Goal: Information Seeking & Learning: Learn about a topic

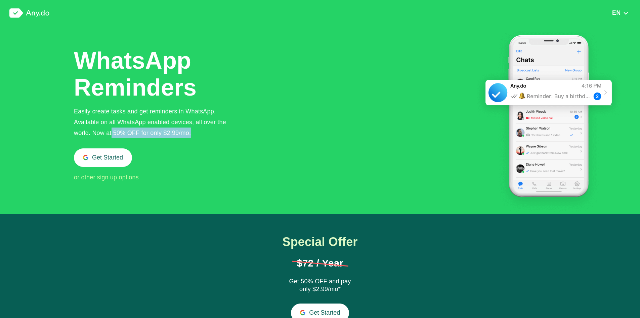
drag, startPoint x: 196, startPoint y: 134, endPoint x: 85, endPoint y: 128, distance: 111.7
click at [109, 132] on div "Easily create tasks and get reminders in WhatsApp. Available on all WhatsApp en…" at bounding box center [155, 122] width 163 height 32
click at [73, 119] on div at bounding box center [320, 128] width 640 height 205
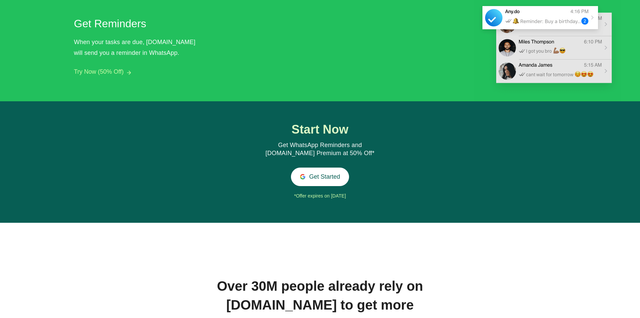
scroll to position [850, 0]
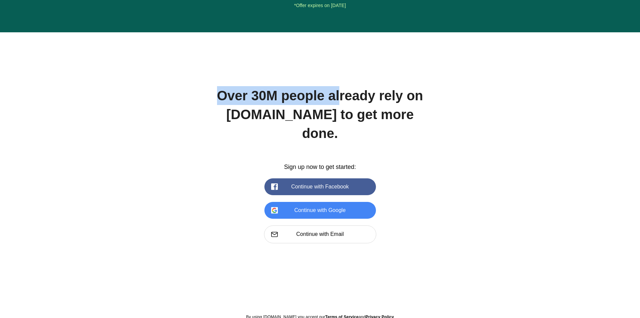
drag, startPoint x: 217, startPoint y: 89, endPoint x: 358, endPoint y: 102, distance: 141.1
click at [349, 102] on div "Over 30M people already rely on [DOMAIN_NAME] to get more done." at bounding box center [320, 114] width 208 height 56
drag, startPoint x: 433, startPoint y: 93, endPoint x: 174, endPoint y: 84, distance: 258.9
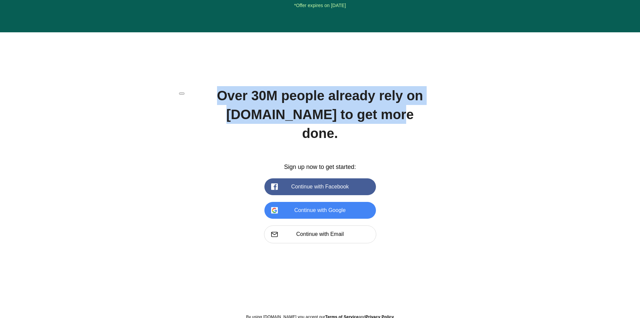
drag, startPoint x: 425, startPoint y: 111, endPoint x: 184, endPoint y: 83, distance: 242.5
click at [317, 89] on div "Over 30M people already rely on [DOMAIN_NAME] to get more done." at bounding box center [320, 114] width 208 height 56
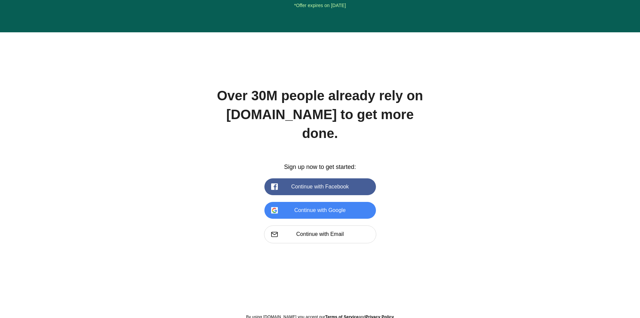
click at [263, 273] on div "Over 30M people already rely on [DOMAIN_NAME] to get more done. Sign up now to …" at bounding box center [320, 211] width 229 height 250
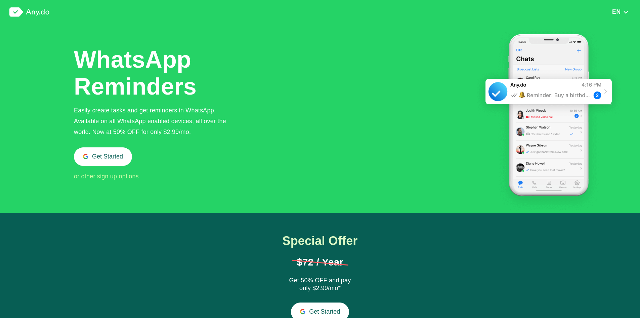
scroll to position [0, 0]
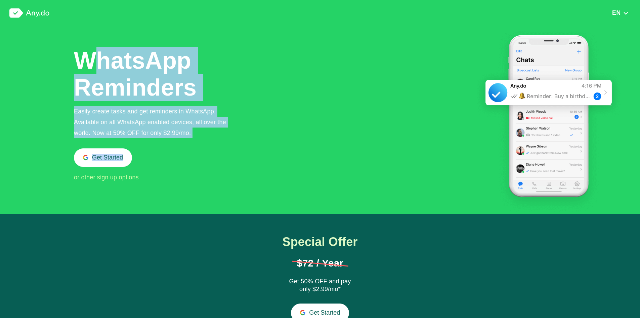
drag, startPoint x: 122, startPoint y: 123, endPoint x: 96, endPoint y: 48, distance: 79.2
click at [92, 55] on div "WhatsApp Reminders Easily create tasks and get reminders in WhatsApp. Available…" at bounding box center [155, 114] width 163 height 135
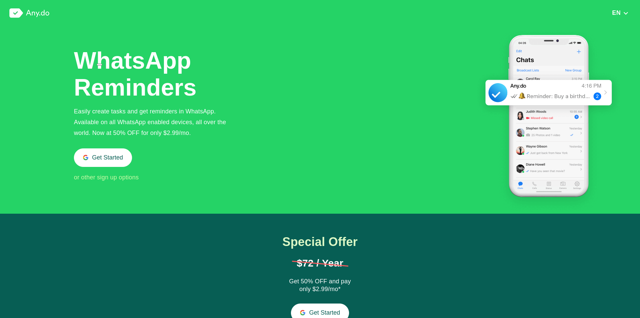
click at [73, 34] on div at bounding box center [320, 128] width 640 height 205
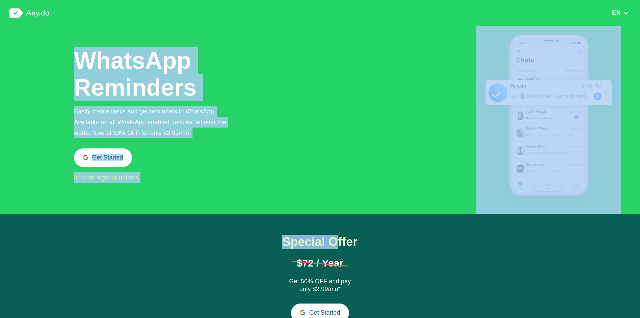
drag, startPoint x: 58, startPoint y: 28, endPoint x: 330, endPoint y: 206, distance: 325.1
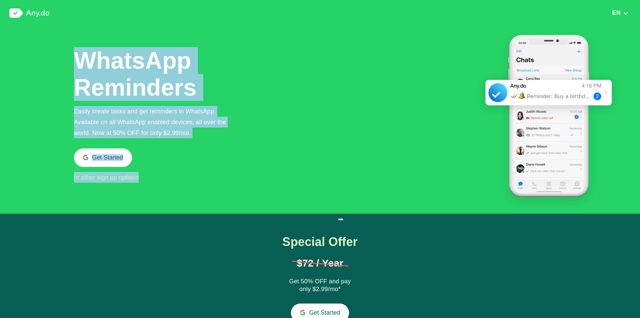
click at [242, 128] on div "WhatsApp Reminders Easily create tasks and get reminders in WhatsApp. Available…" at bounding box center [347, 119] width 547 height 187
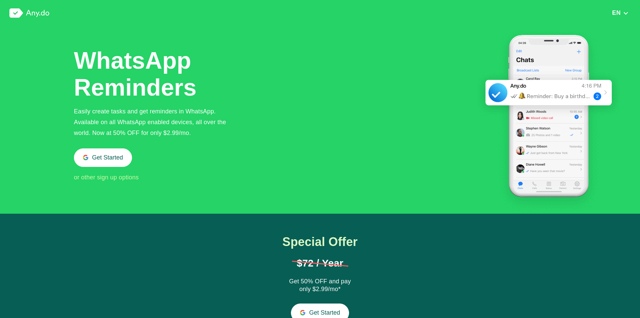
click at [87, 51] on h1 "WhatsApp Reminders" at bounding box center [136, 74] width 124 height 54
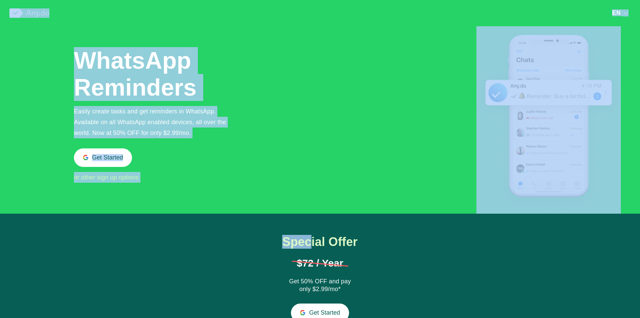
drag, startPoint x: 107, startPoint y: 100, endPoint x: 318, endPoint y: 250, distance: 258.7
click at [294, 140] on div "WhatsApp Reminders Easily create tasks and get reminders in WhatsApp. Available…" at bounding box center [347, 119] width 547 height 187
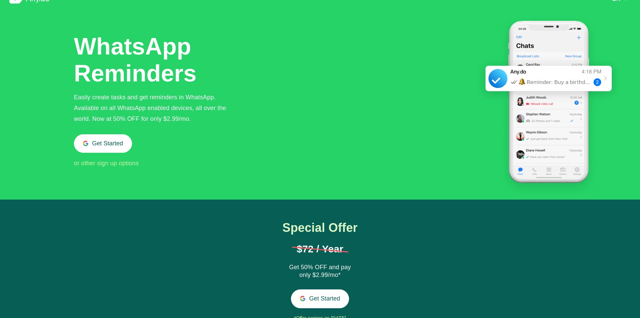
scroll to position [67, 0]
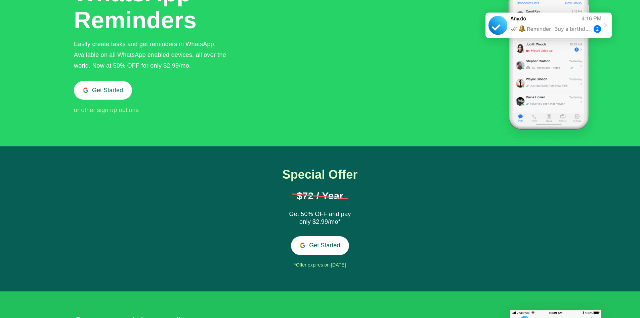
drag, startPoint x: 489, startPoint y: 268, endPoint x: 247, endPoint y: 69, distance: 313.9
click at [253, 66] on div "WhatsApp Reminders Easily create tasks and get reminders in WhatsApp. Available…" at bounding box center [347, 52] width 547 height 187
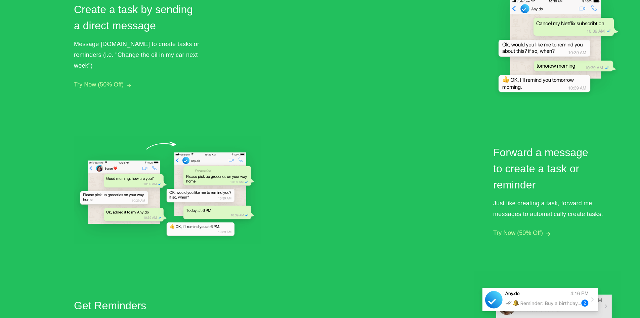
scroll to position [370, 0]
